Goal: Register for event/course

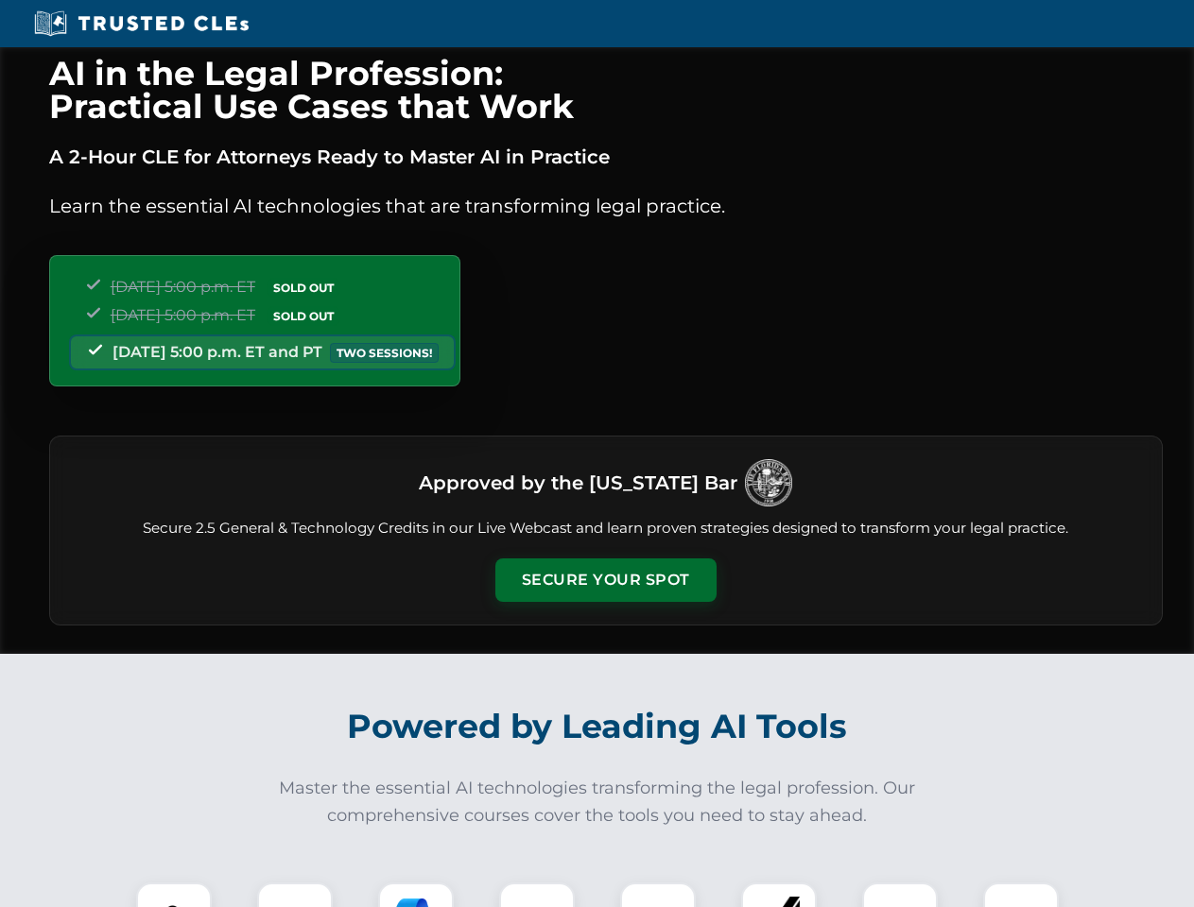
click at [605, 580] on button "Secure Your Spot" at bounding box center [605, 580] width 221 height 43
click at [174, 895] on img at bounding box center [174, 920] width 55 height 55
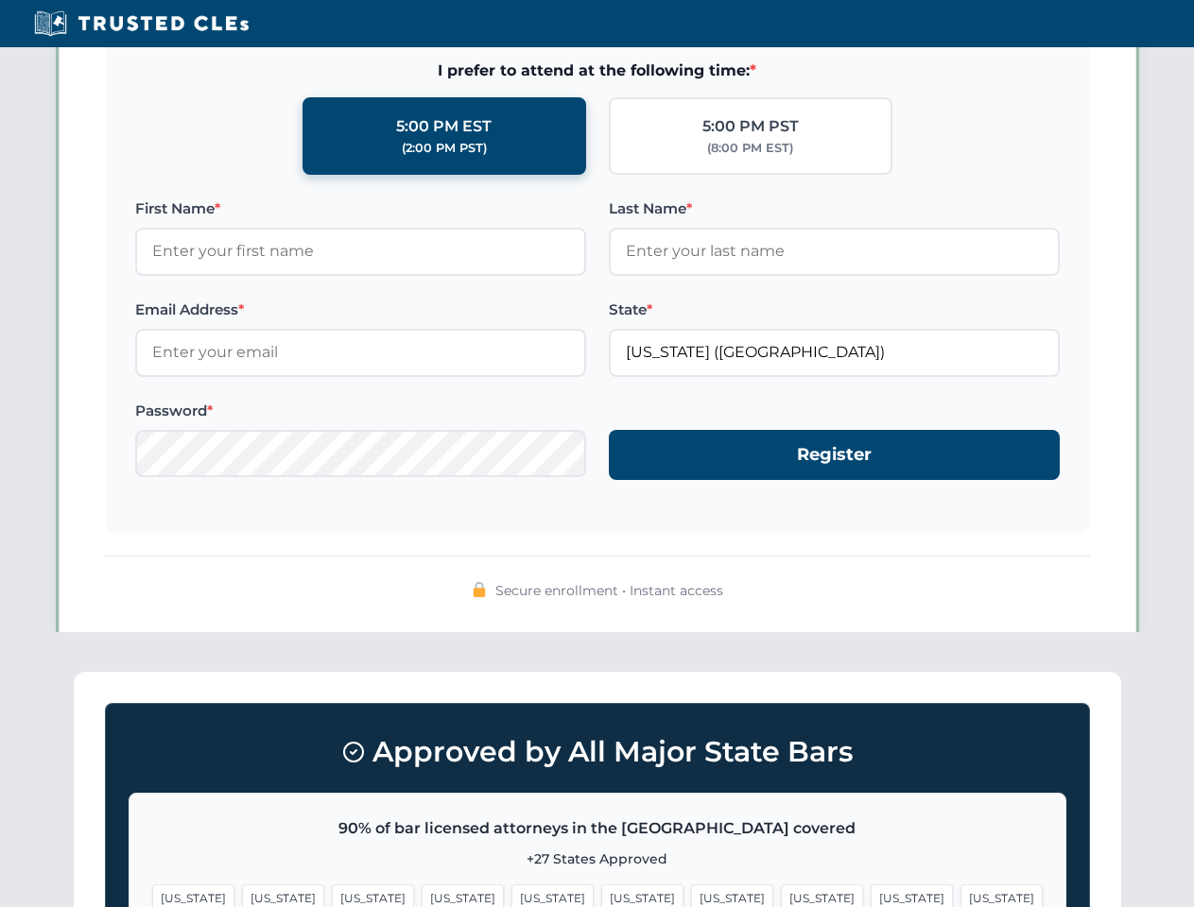
click at [691, 895] on span "[US_STATE]" at bounding box center [732, 898] width 82 height 27
click at [871, 895] on span "[US_STATE]" at bounding box center [912, 898] width 82 height 27
